Goal: Navigation & Orientation: Find specific page/section

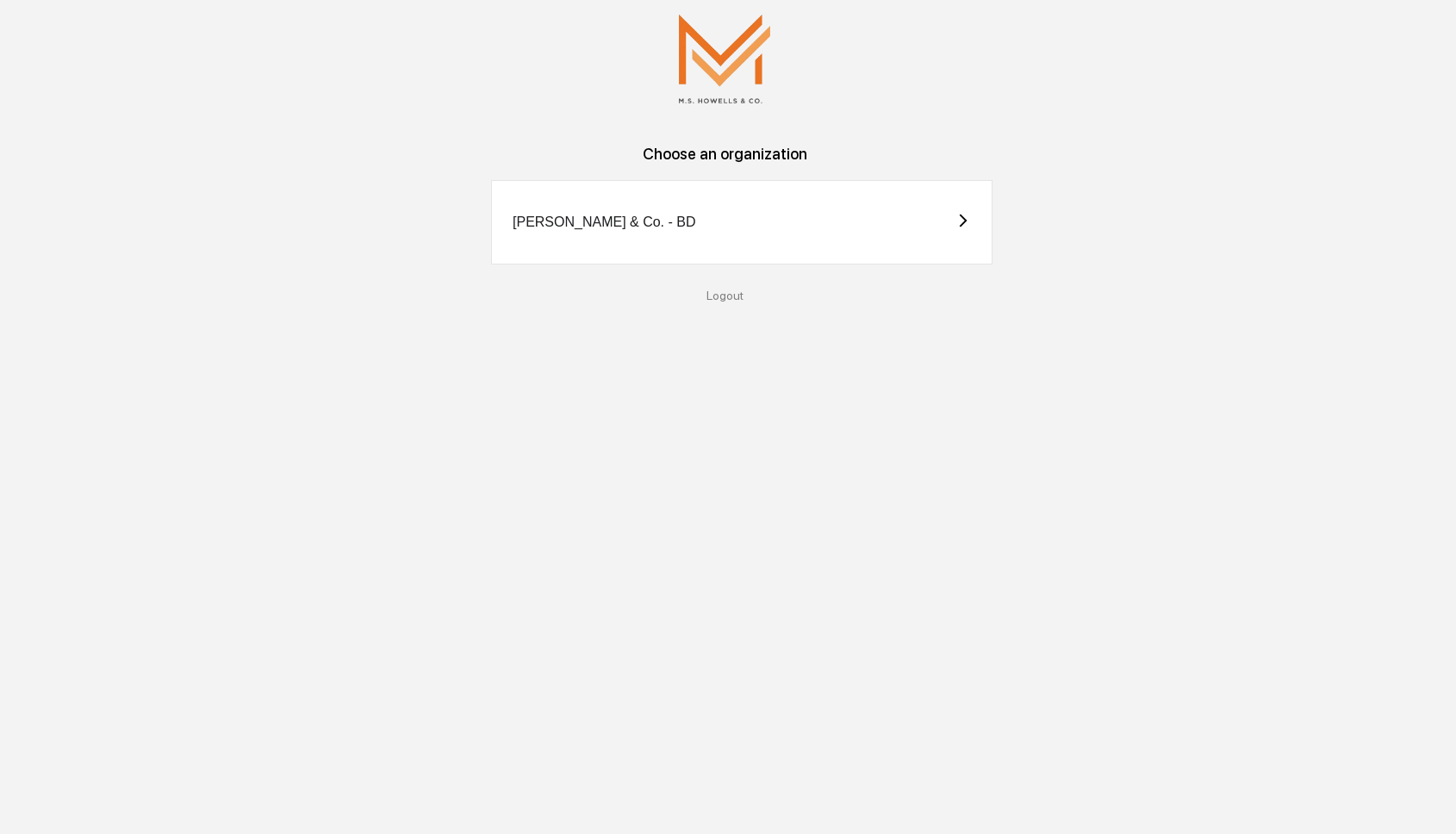
click at [583, 199] on div "[PERSON_NAME] & Co. - BD" at bounding box center [742, 222] width 502 height 85
